Goal: Transaction & Acquisition: Purchase product/service

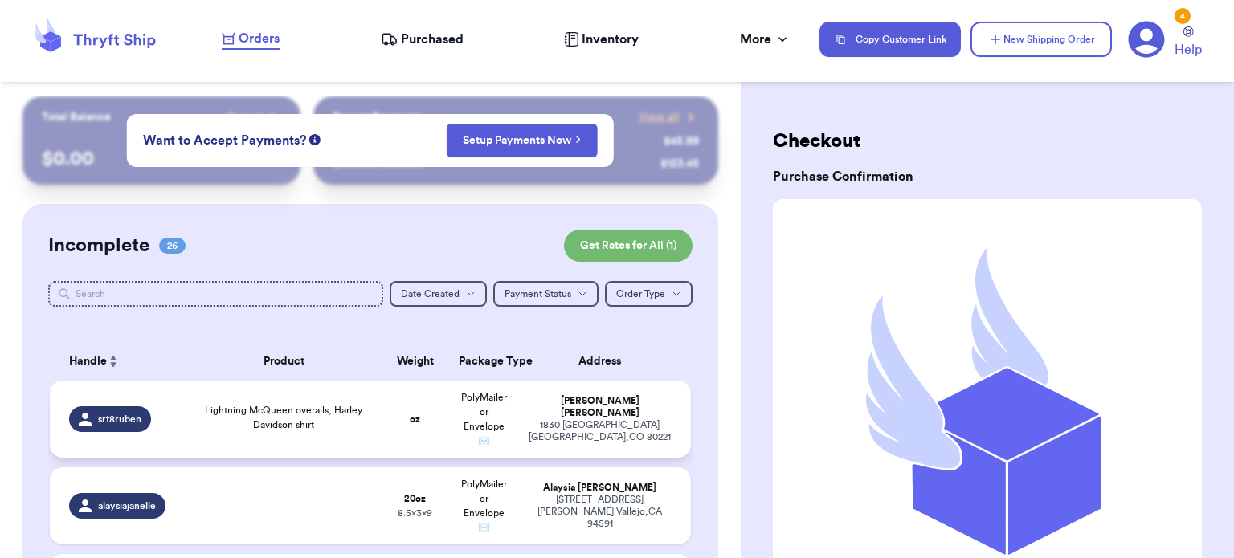
click at [335, 420] on div "Lightning McQueen overalls, Harley Davidson shirt" at bounding box center [284, 417] width 174 height 29
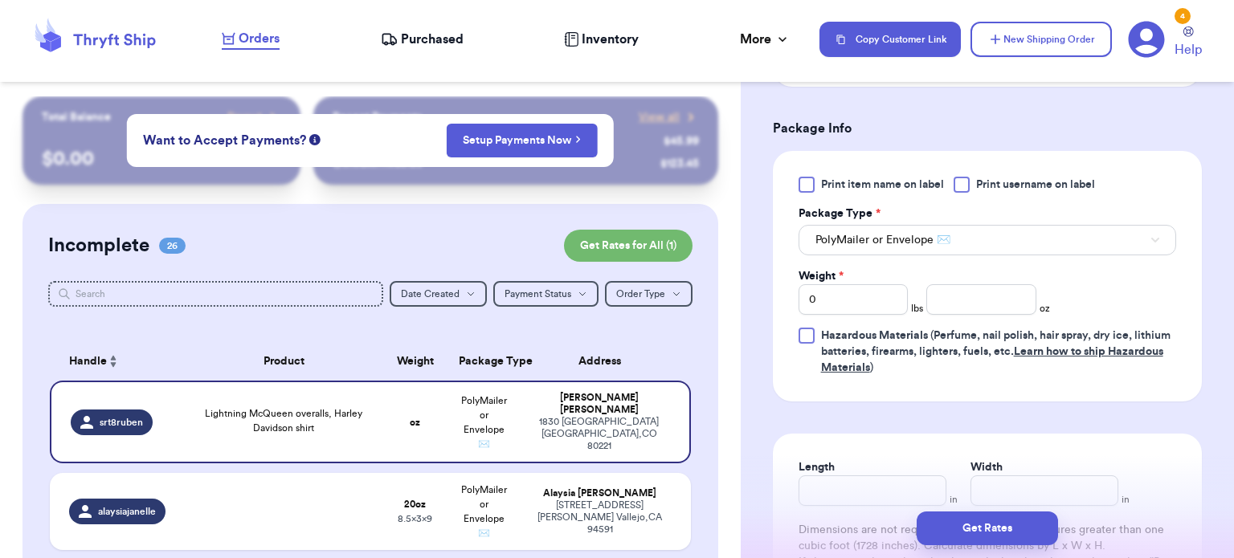
scroll to position [655, 0]
click at [945, 298] on input "number" at bounding box center [981, 299] width 110 height 31
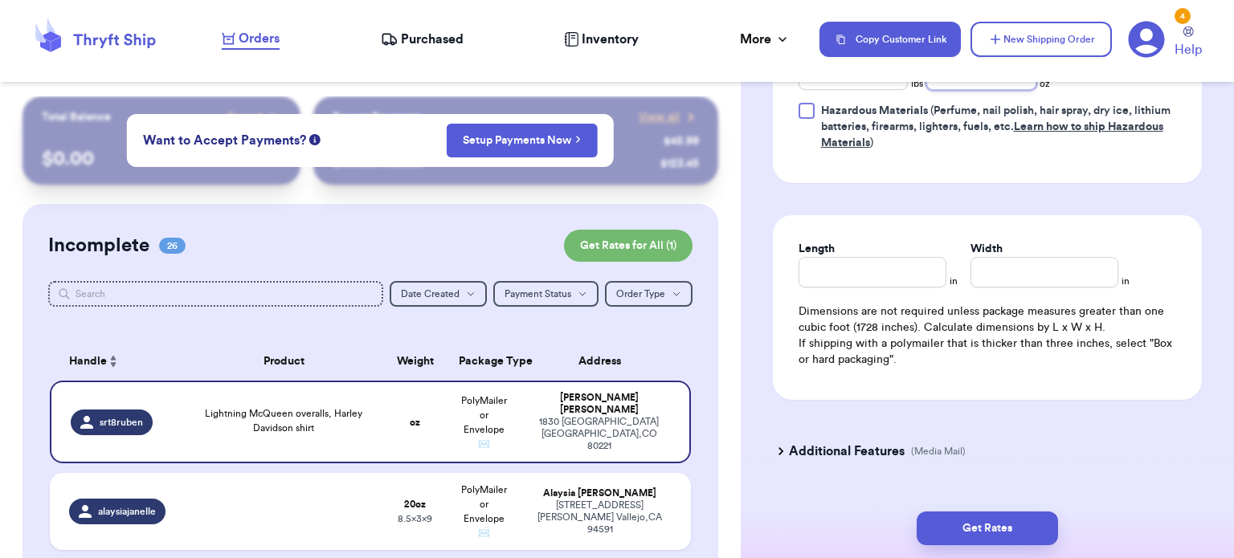
scroll to position [880, 0]
type input "16"
click at [850, 261] on div "Length" at bounding box center [872, 262] width 148 height 47
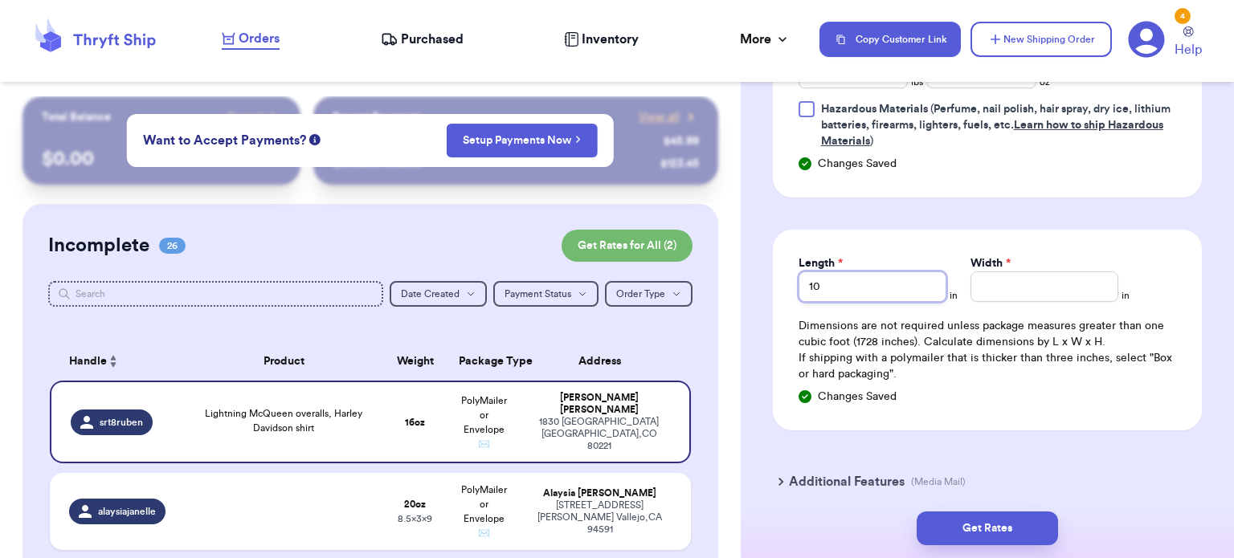
type input "10"
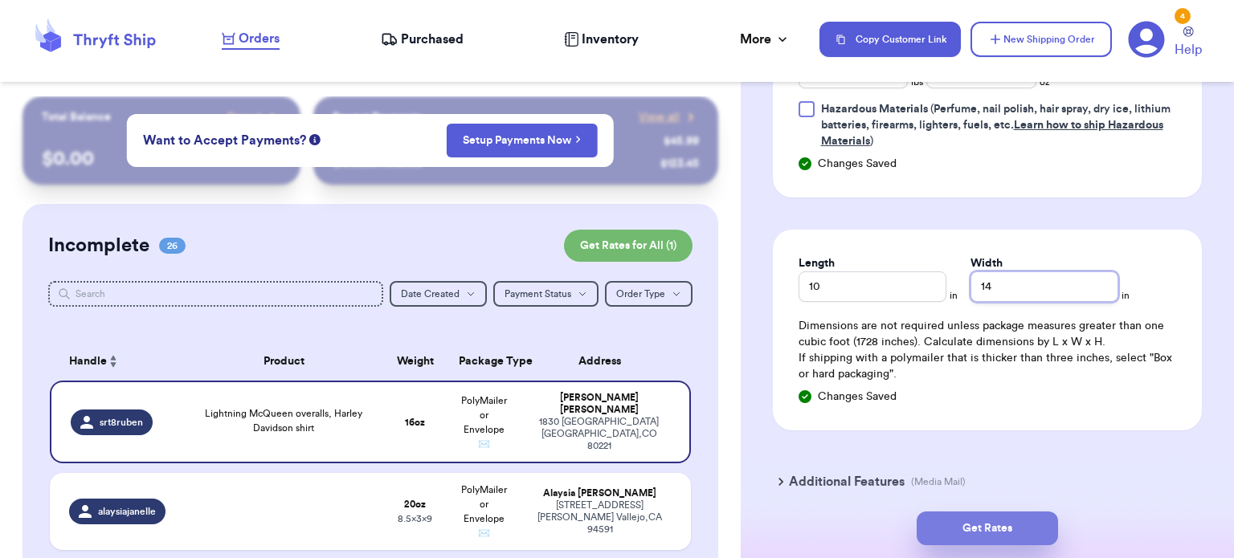
type input "14"
click at [981, 520] on button "Get Rates" at bounding box center [987, 529] width 141 height 34
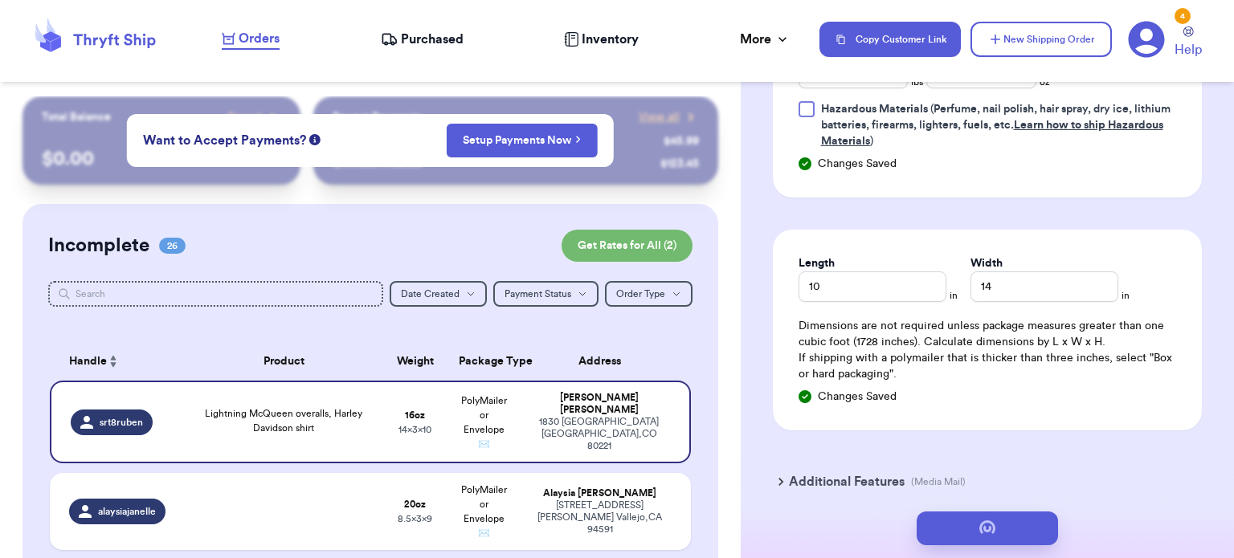
scroll to position [0, 0]
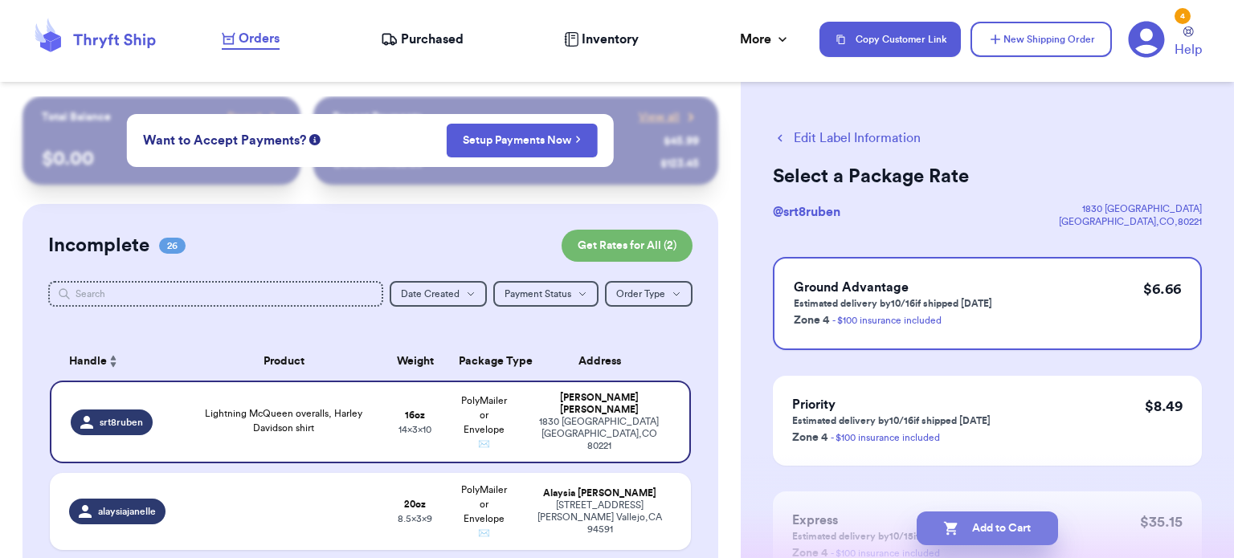
click at [1012, 537] on button "Add to Cart" at bounding box center [987, 529] width 141 height 34
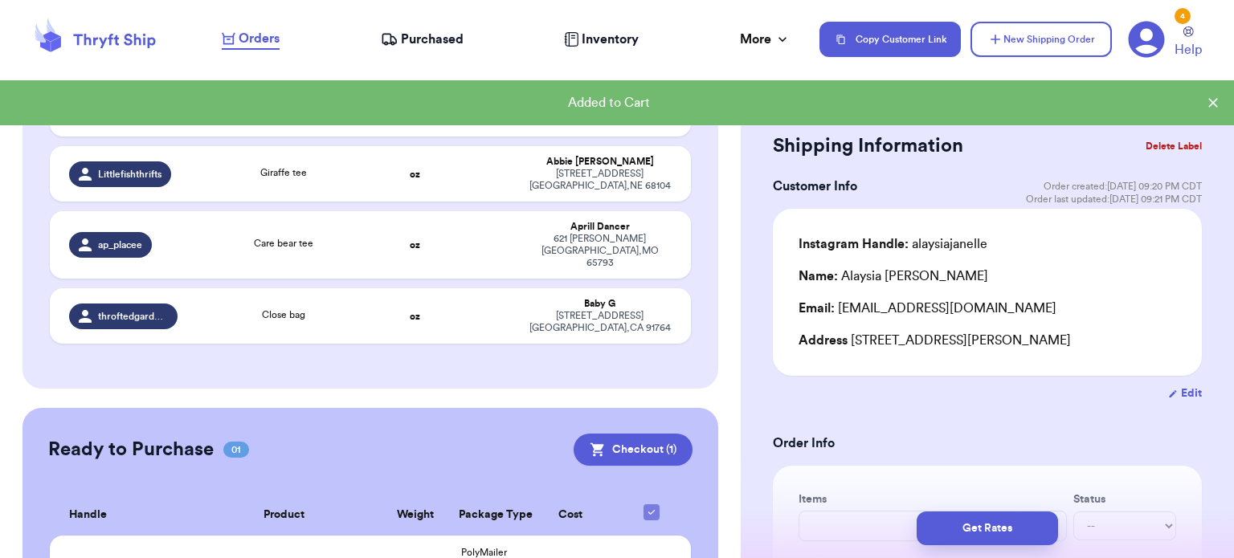
scroll to position [2120, 0]
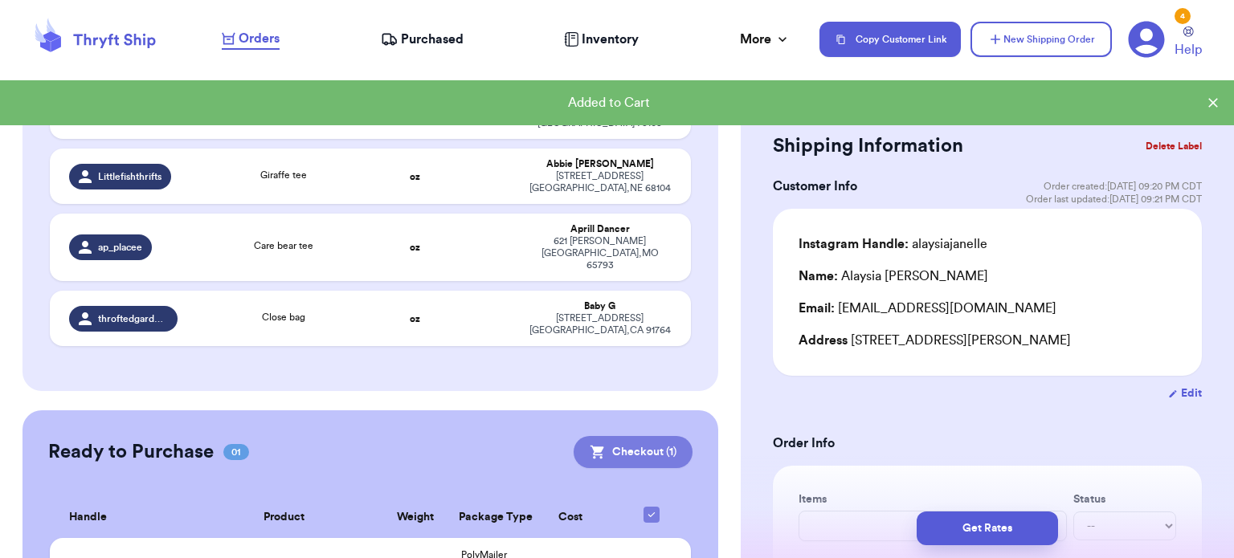
click at [590, 446] on icon at bounding box center [597, 453] width 14 height 14
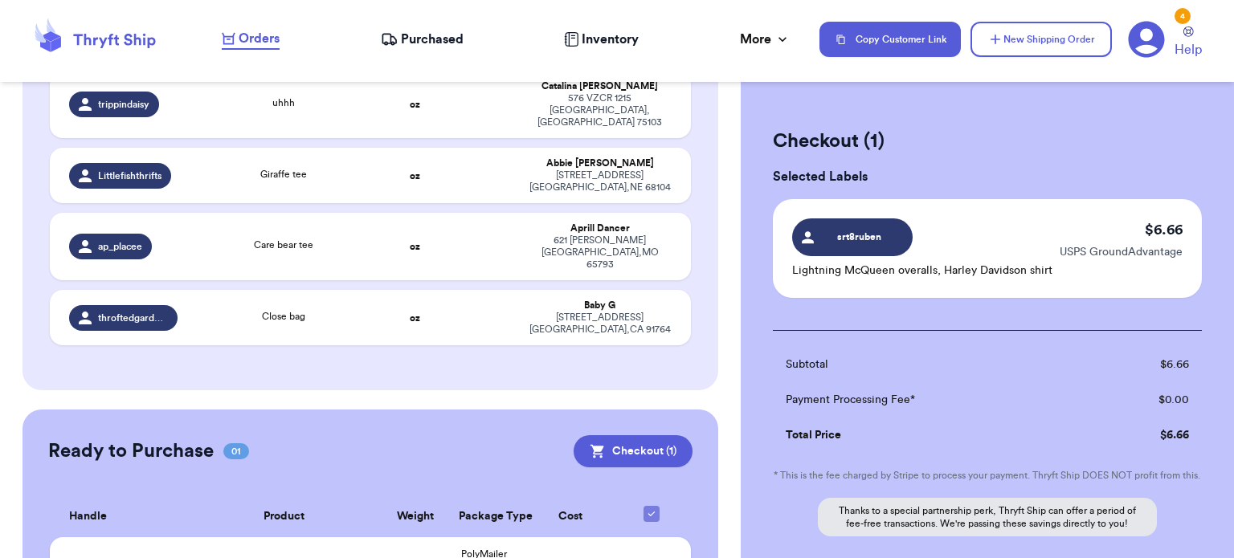
scroll to position [179, 0]
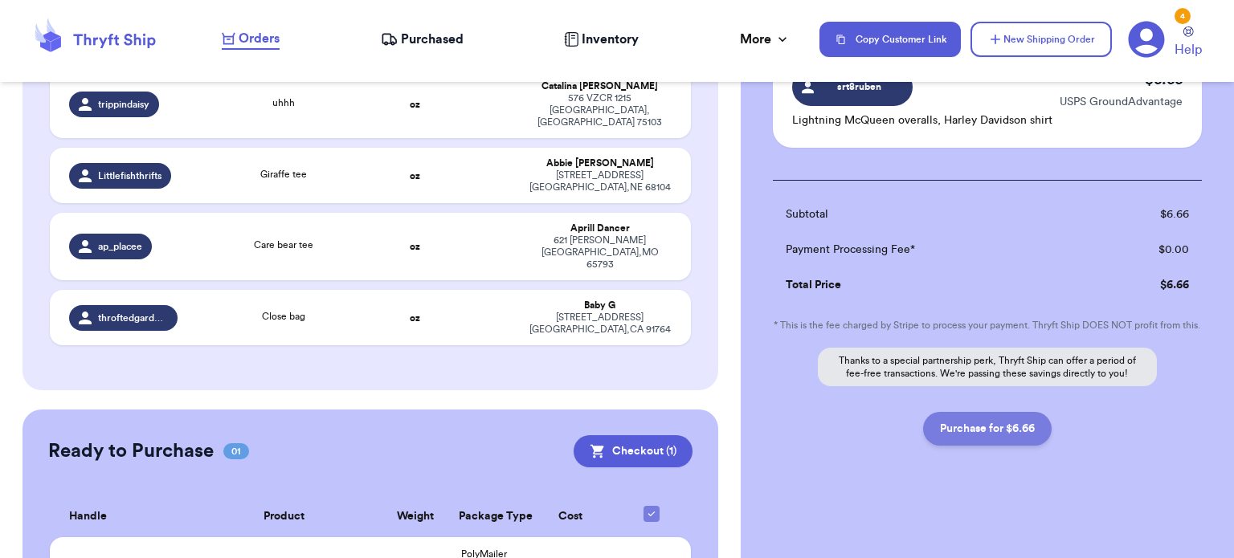
click at [973, 435] on button "Purchase for $6.66" at bounding box center [987, 429] width 129 height 34
checkbox input "false"
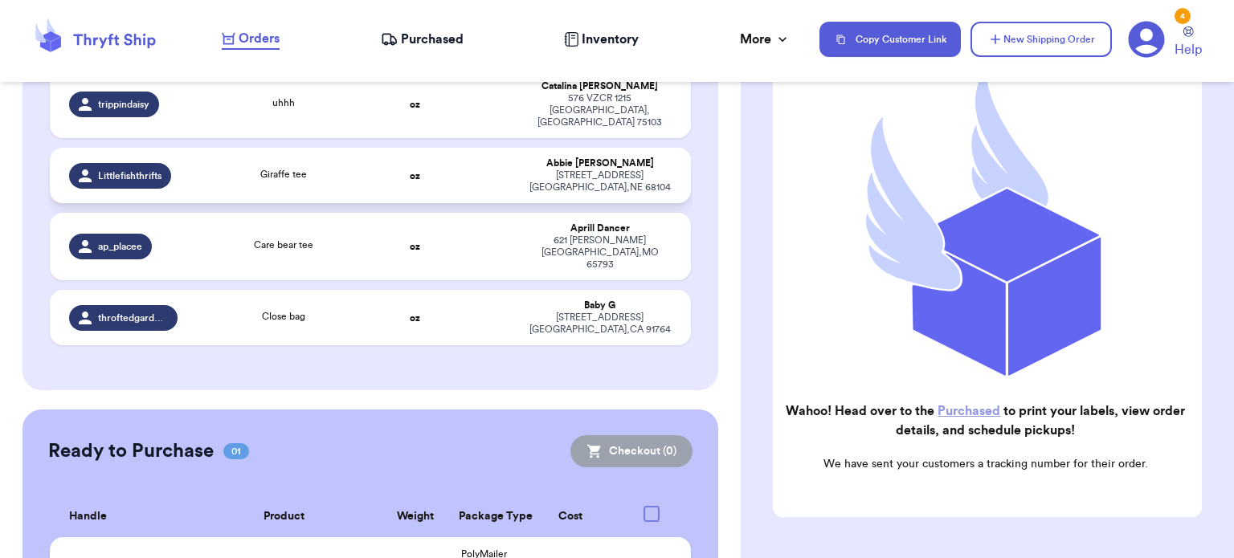
checkbox input "true"
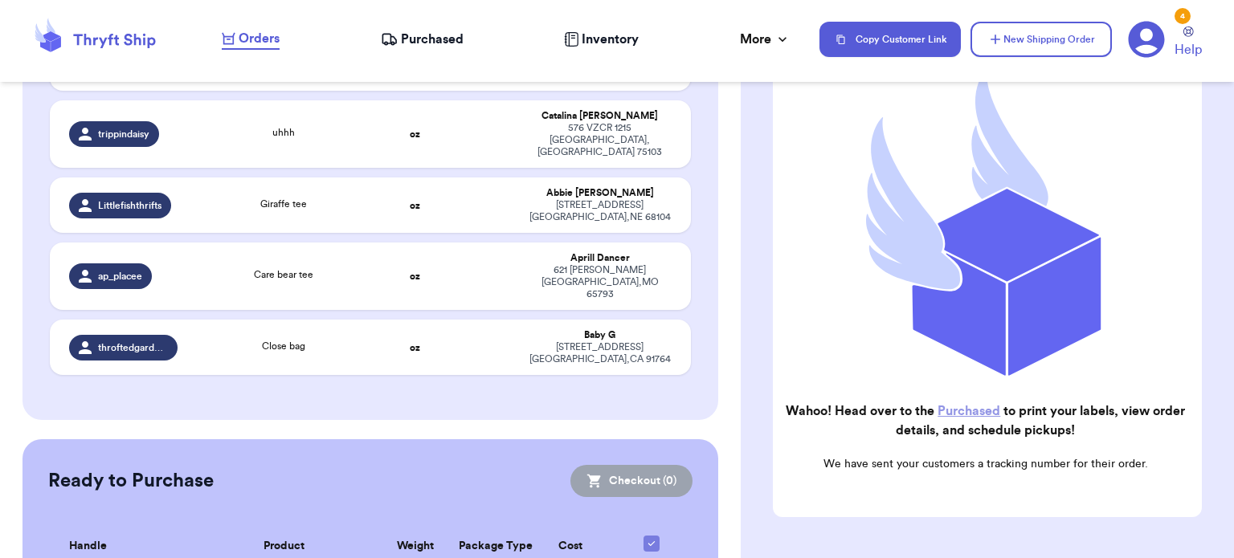
click at [445, 34] on span "Purchased" at bounding box center [432, 39] width 63 height 19
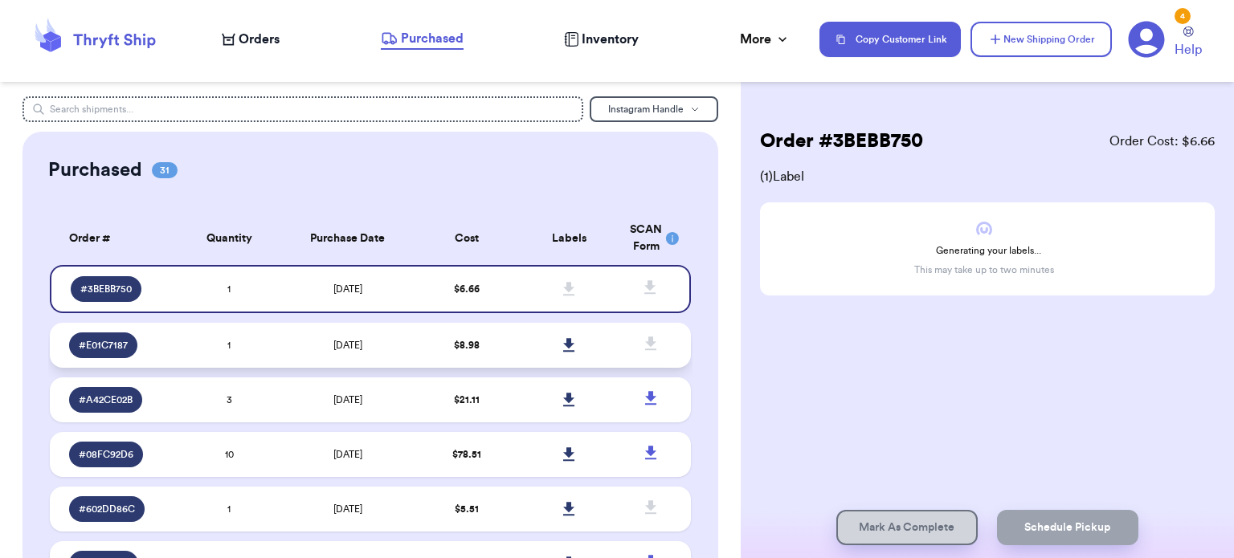
click at [404, 339] on td "[DATE]" at bounding box center [347, 345] width 135 height 45
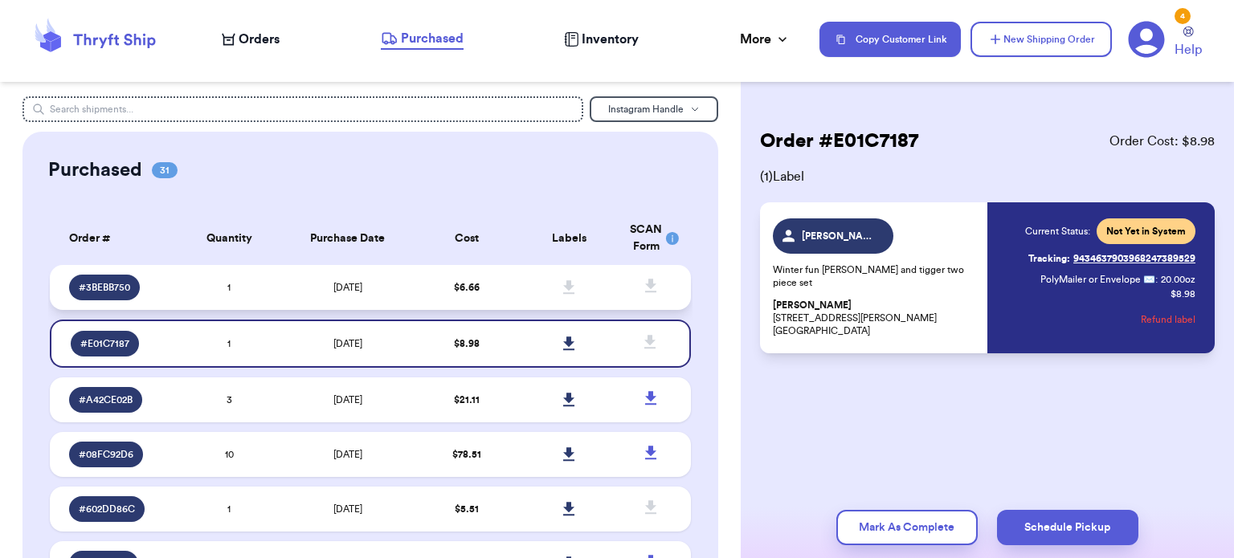
click at [425, 286] on td "$ 6.66" at bounding box center [466, 287] width 103 height 45
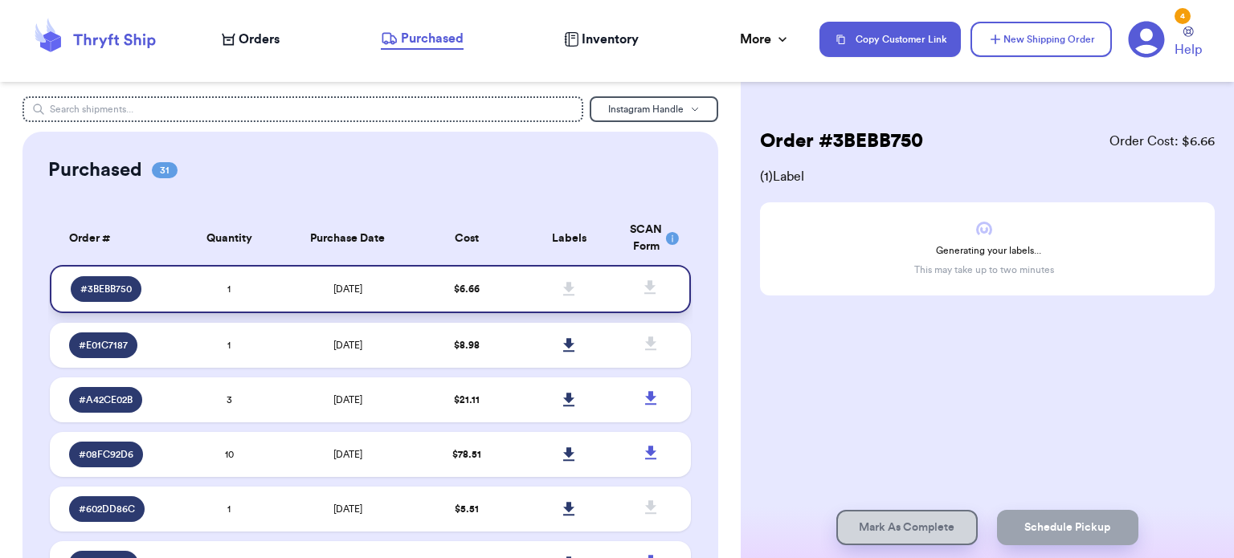
click at [563, 294] on icon at bounding box center [568, 289] width 11 height 14
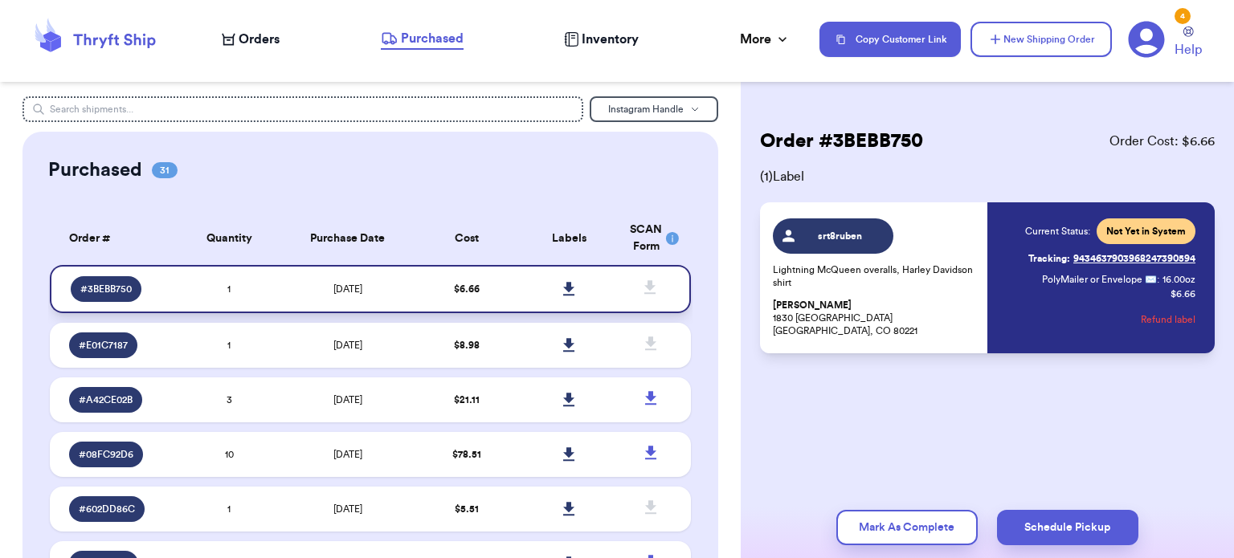
click at [563, 290] on icon at bounding box center [568, 289] width 11 height 14
